Goal: Task Accomplishment & Management: Complete application form

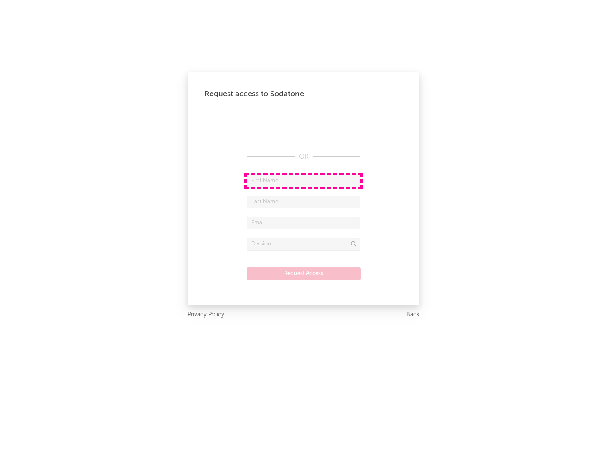
click at [304, 180] on input "text" at bounding box center [304, 181] width 114 height 13
type input "[PERSON_NAME]"
click at [304, 202] on input "text" at bounding box center [304, 202] width 114 height 13
type input "[PERSON_NAME]"
click at [304, 223] on input "text" at bounding box center [304, 223] width 114 height 13
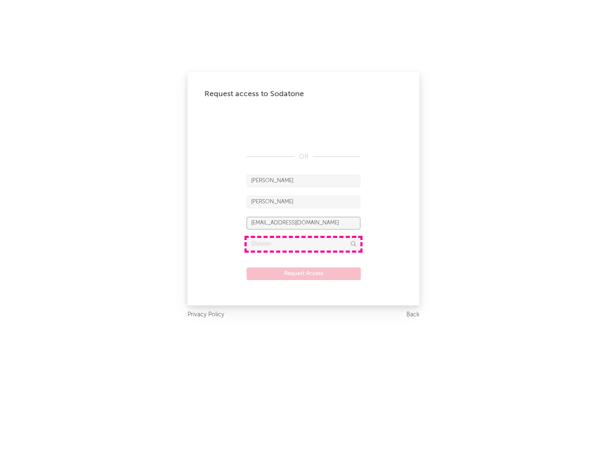
type input "[EMAIL_ADDRESS][DOMAIN_NAME]"
click at [304, 244] on input "text" at bounding box center [304, 244] width 114 height 13
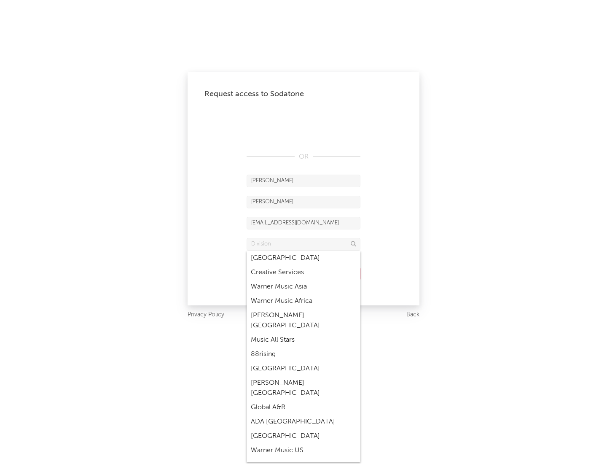
click at [304, 333] on div "Music All Stars" at bounding box center [304, 340] width 114 height 14
type input "Music All Stars"
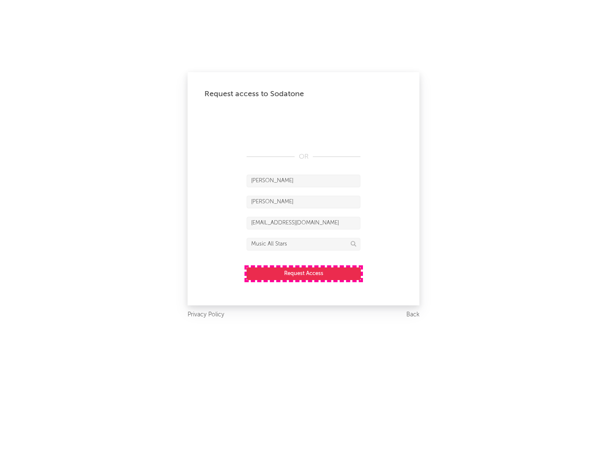
click at [304, 273] on button "Request Access" at bounding box center [304, 273] width 114 height 13
